Goal: Book appointment/travel/reservation

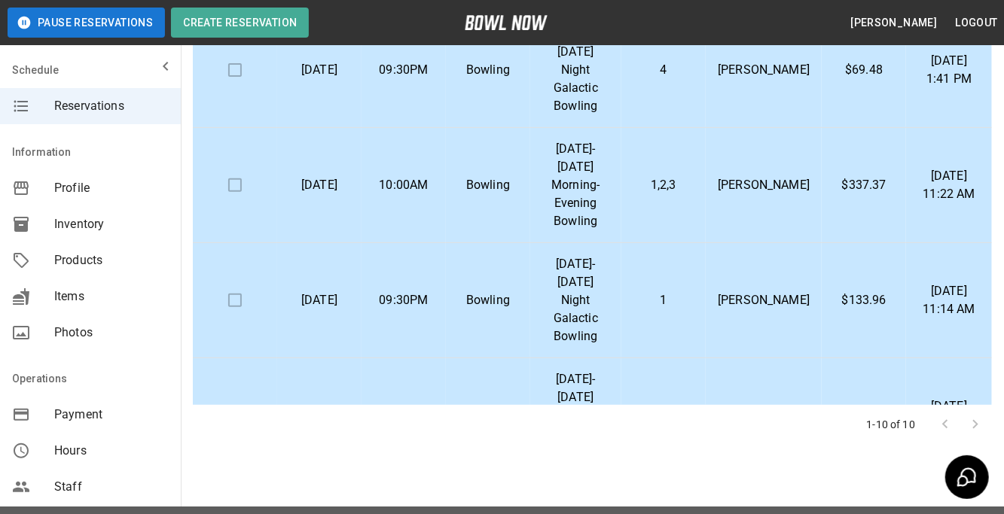
scroll to position [319, 0]
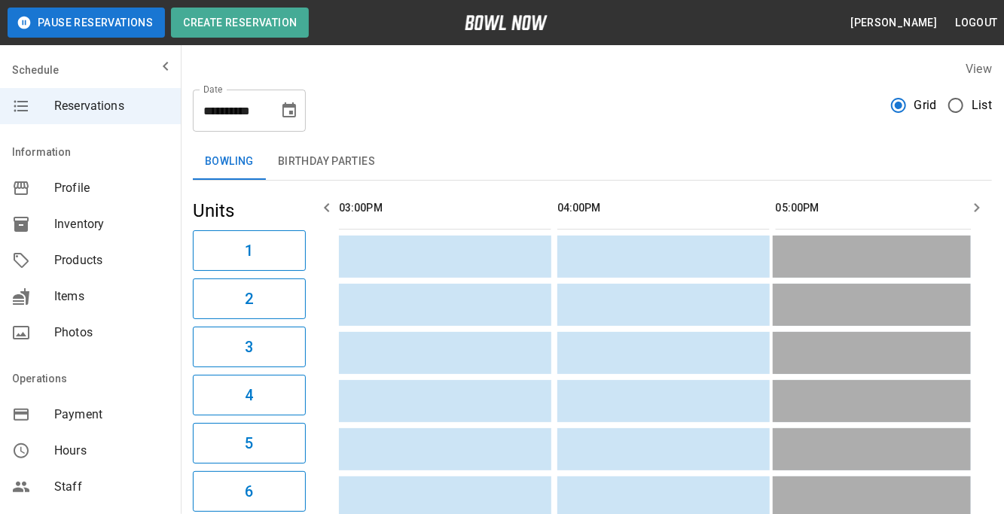
scroll to position [0, 1092]
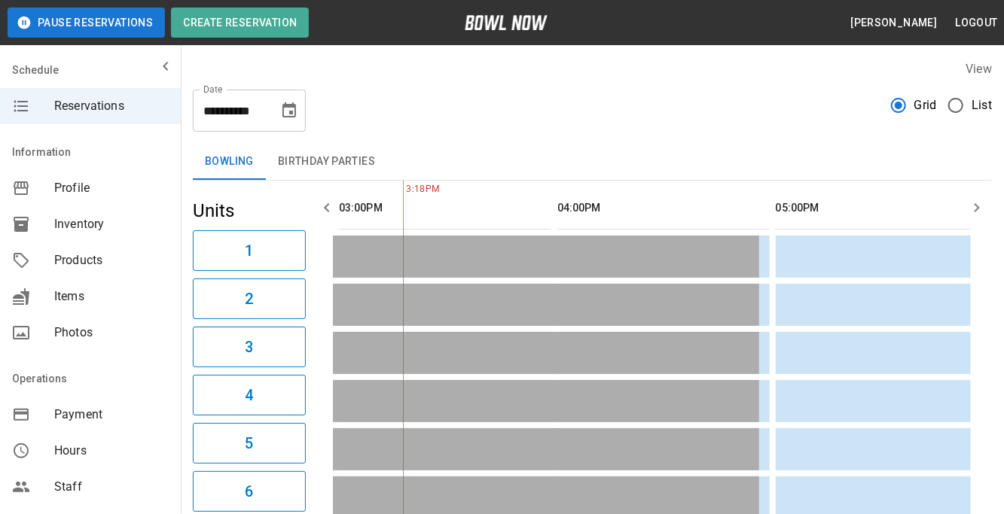
click at [446, 161] on div "Bowling Birthday Parties" at bounding box center [592, 162] width 799 height 36
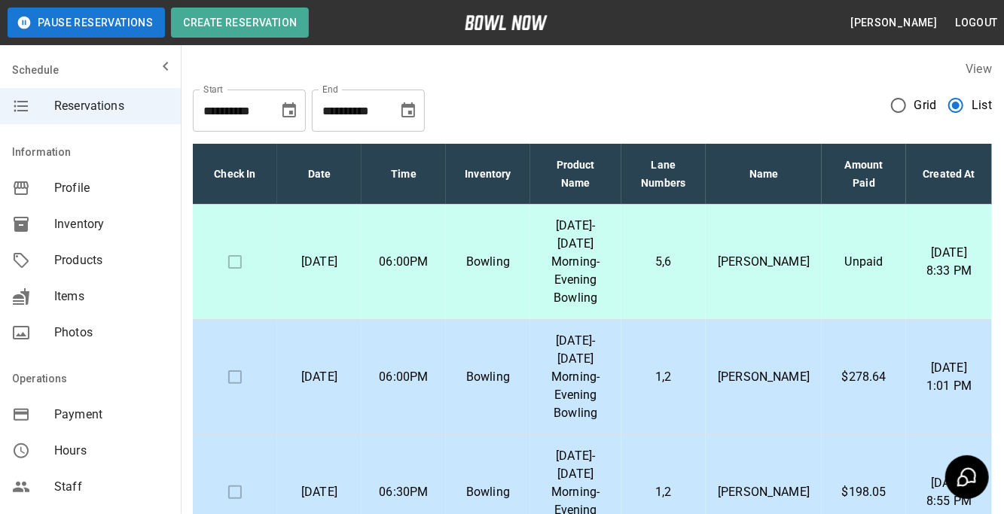
click at [925, 359] on p "[DATE] 1:01 PM" at bounding box center [949, 377] width 62 height 36
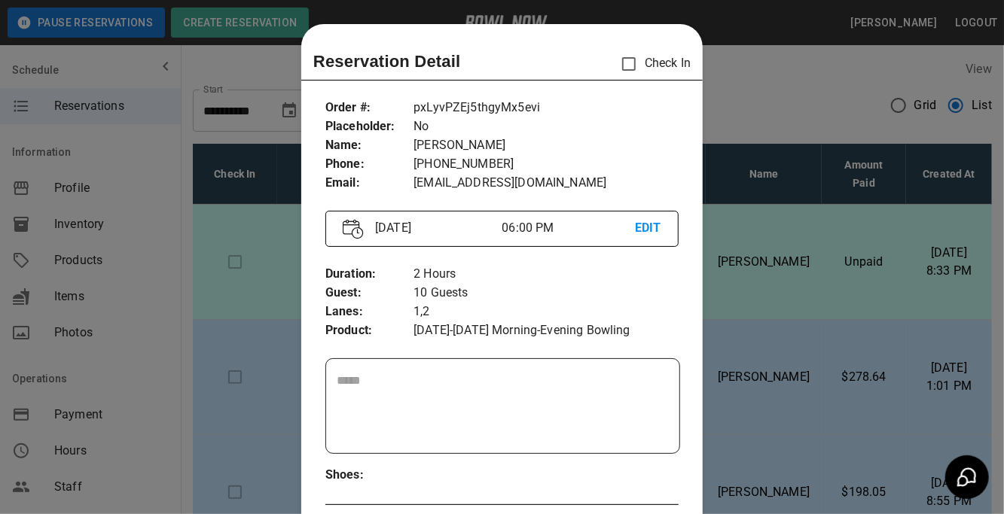
scroll to position [23, 0]
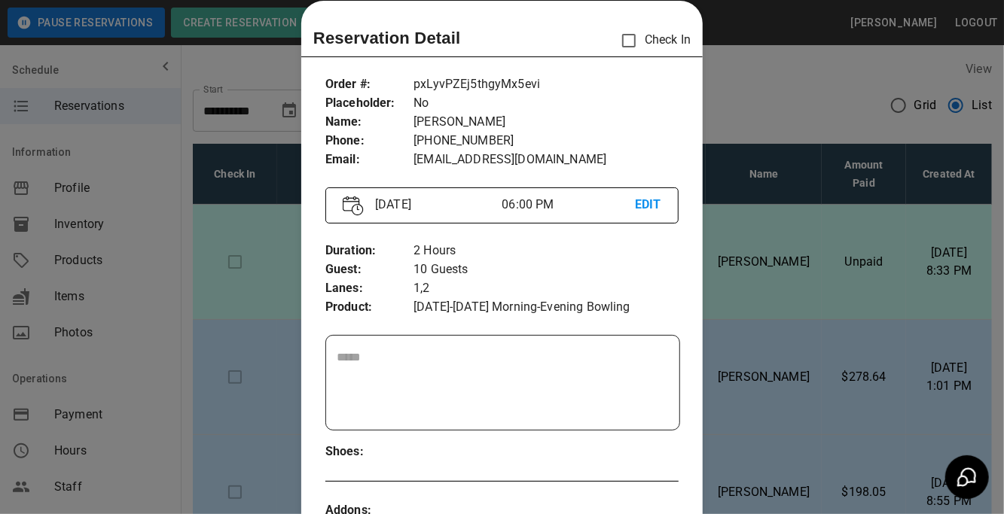
click at [808, 41] on div at bounding box center [502, 257] width 1004 height 514
